Goal: Contribute content: Contribute content

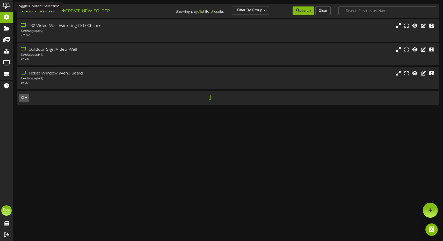
click at [40, 12] on button "Add Content" at bounding box center [37, 11] width 37 height 6
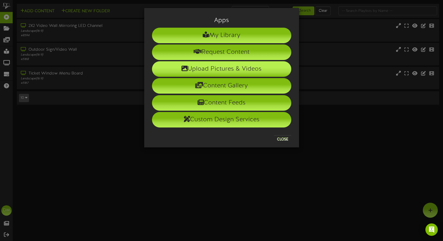
click at [184, 69] on icon at bounding box center [184, 68] width 6 height 6
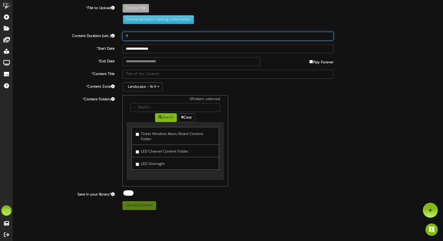
drag, startPoint x: 134, startPoint y: 36, endPoint x: 115, endPoint y: 33, distance: 18.6
click at [115, 33] on div "Content Duration (sec.) 8" at bounding box center [227, 36] width 437 height 9
type input "5"
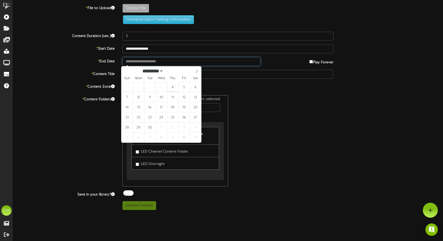
click at [152, 58] on input "text" at bounding box center [191, 61] width 138 height 9
type input "**********"
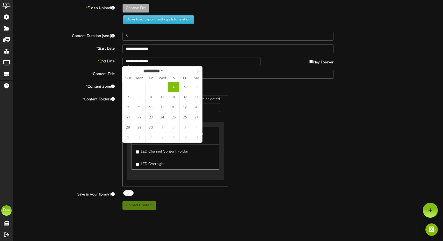
click at [199, 70] on icon at bounding box center [198, 71] width 4 height 4
click at [198, 70] on icon at bounding box center [198, 71] width 4 height 4
select select "**"
click at [197, 70] on icon at bounding box center [198, 71] width 4 height 4
type input "****"
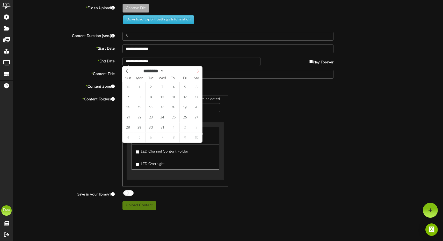
select select "*"
click at [197, 70] on icon at bounding box center [198, 71] width 4 height 4
type input "**********"
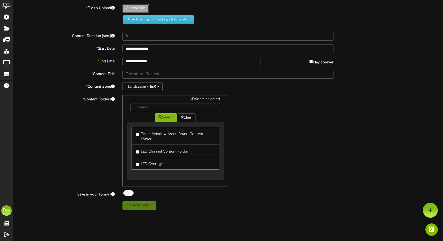
type input "**********"
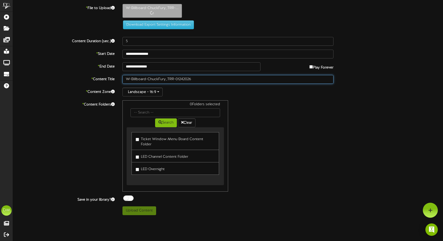
drag, startPoint x: 148, startPoint y: 78, endPoint x: 76, endPoint y: 64, distance: 74.0
click at [76, 64] on div "**********" at bounding box center [228, 109] width 430 height 211
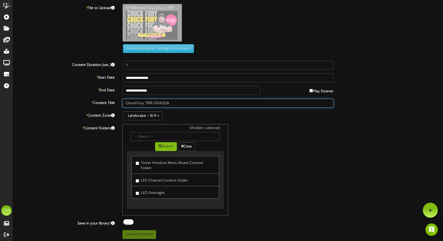
click at [136, 102] on input "ChuckFury_TRR-01242026" at bounding box center [227, 103] width 211 height 9
drag, startPoint x: 145, startPoint y: 102, endPoint x: 155, endPoint y: 104, distance: 9.7
click at [155, 104] on input "Chuck Fury_TRR-01242026" at bounding box center [227, 103] width 211 height 9
type input "Chuck Fury (01/24/2026)"
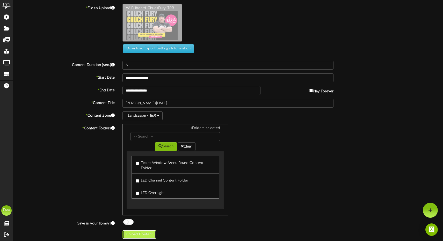
click at [138, 230] on button "Upload Content" at bounding box center [139, 234] width 34 height 9
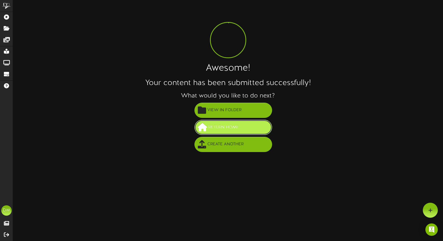
click at [242, 121] on button "Return Home" at bounding box center [233, 127] width 78 height 15
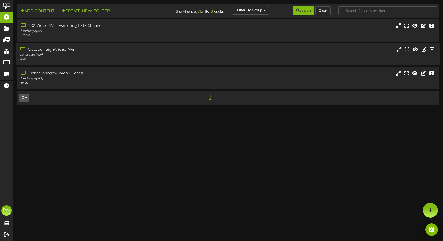
click at [114, 55] on div "Landscape ( 16:9 )" at bounding box center [104, 55] width 169 height 4
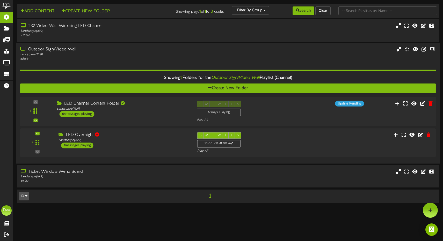
click at [75, 102] on div "LED Channel Content Folder" at bounding box center [123, 104] width 132 height 6
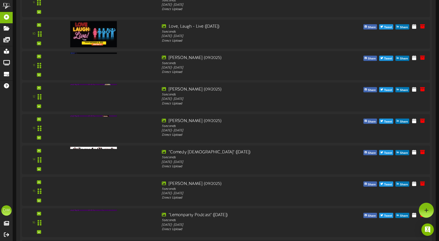
scroll to position [81, 0]
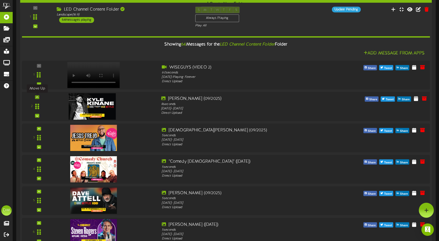
click at [38, 96] on icon at bounding box center [37, 97] width 2 height 3
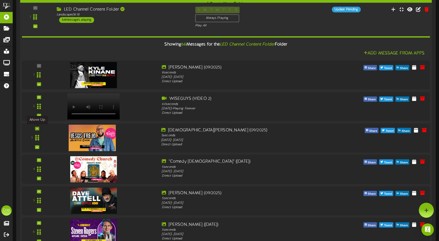
click at [37, 128] on icon at bounding box center [37, 128] width 2 height 3
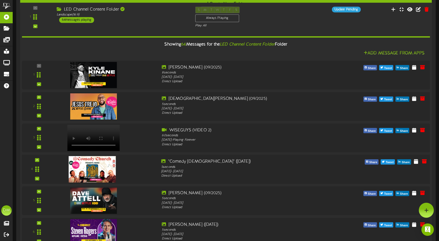
click at [40, 158] on div "4" at bounding box center [226, 169] width 412 height 29
click at [37, 159] on icon at bounding box center [37, 160] width 2 height 3
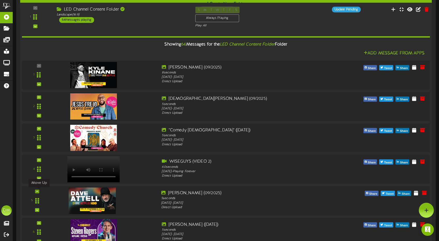
click at [38, 192] on div at bounding box center [37, 192] width 4 height 4
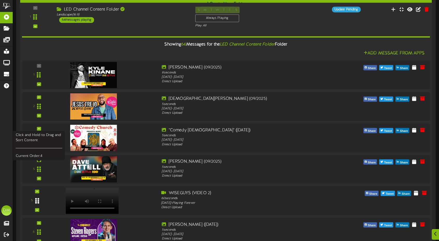
scroll to position [162, 0]
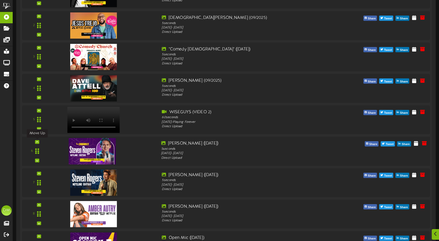
click at [36, 141] on icon at bounding box center [37, 142] width 2 height 3
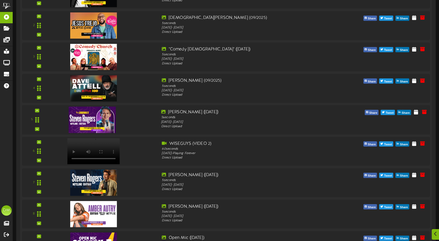
scroll to position [172, 0]
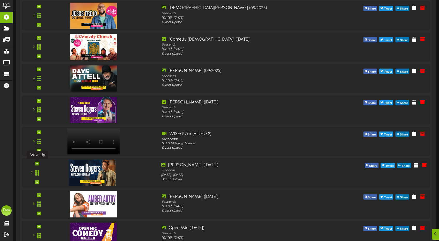
click at [38, 165] on div at bounding box center [37, 164] width 4 height 4
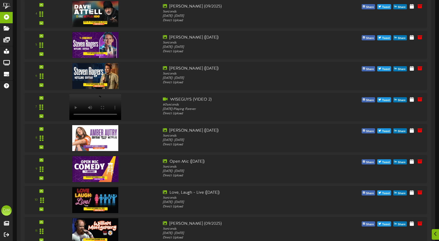
scroll to position [248, 0]
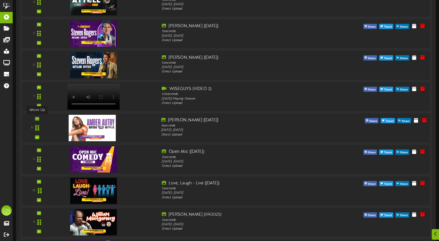
click at [36, 120] on icon at bounding box center [37, 118] width 2 height 3
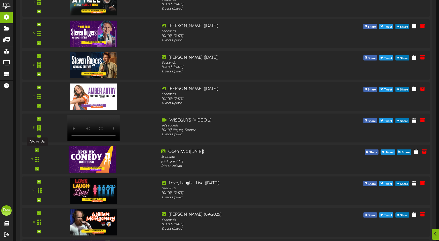
click at [36, 150] on icon at bounding box center [37, 150] width 2 height 3
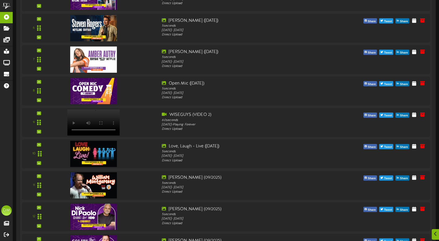
scroll to position [529, 0]
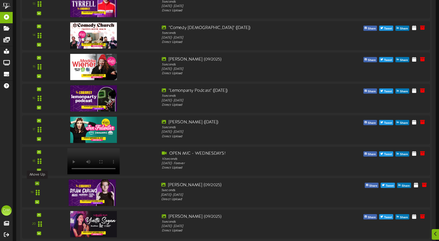
click at [36, 184] on icon at bounding box center [37, 183] width 2 height 3
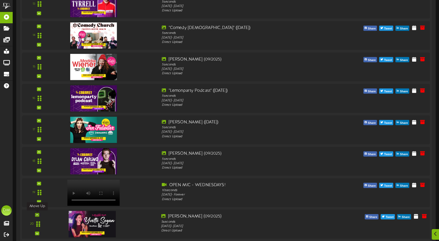
click at [38, 213] on div at bounding box center [37, 215] width 4 height 4
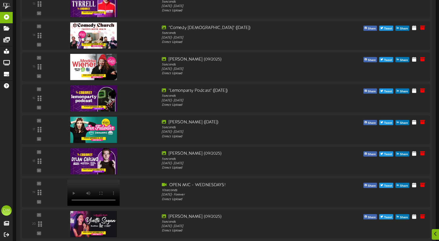
scroll to position [676, 0]
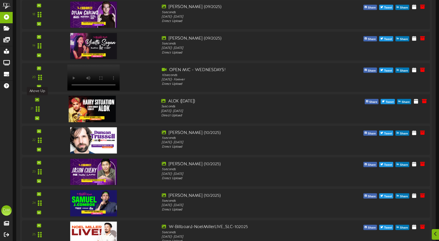
click at [37, 99] on icon at bounding box center [37, 99] width 2 height 3
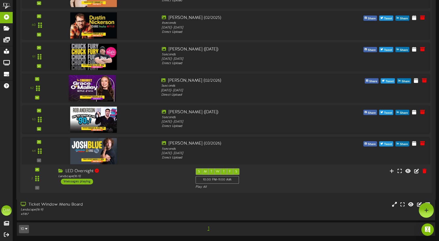
scroll to position [1940, 0]
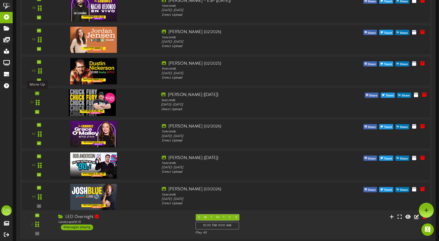
click at [37, 94] on icon at bounding box center [37, 93] width 2 height 3
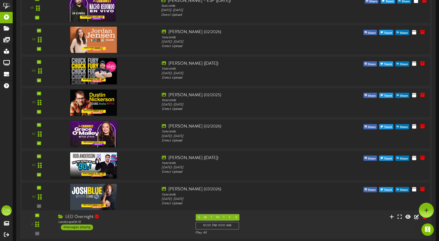
scroll to position [1901, 0]
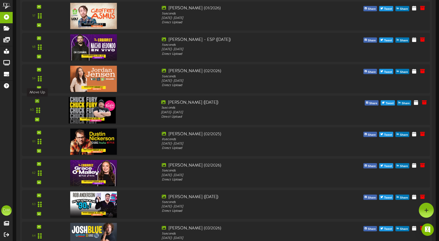
click at [38, 100] on icon at bounding box center [37, 101] width 2 height 3
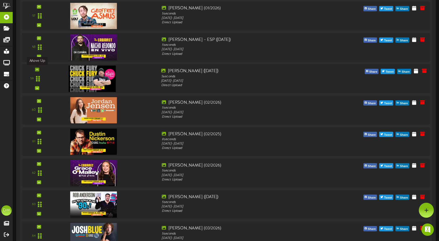
click at [38, 70] on div at bounding box center [37, 70] width 4 height 4
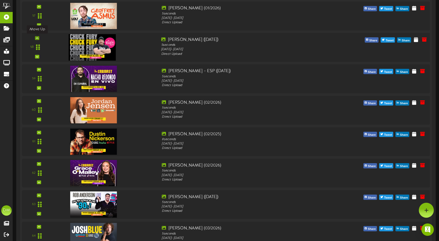
click at [39, 37] on div at bounding box center [37, 38] width 4 height 4
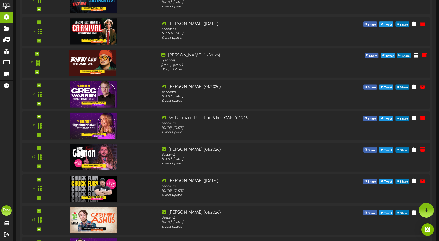
scroll to position [1726, 0]
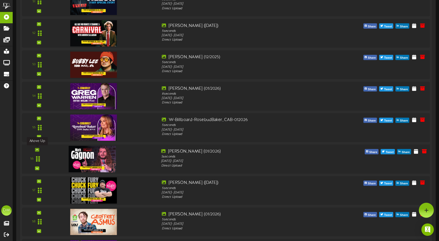
click at [36, 150] on icon at bounding box center [37, 149] width 2 height 3
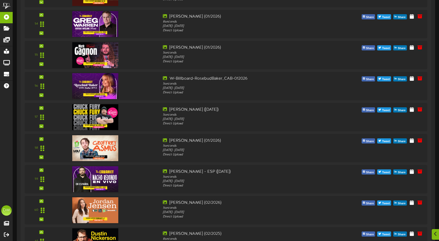
scroll to position [1963, 0]
